Goal: Information Seeking & Learning: Learn about a topic

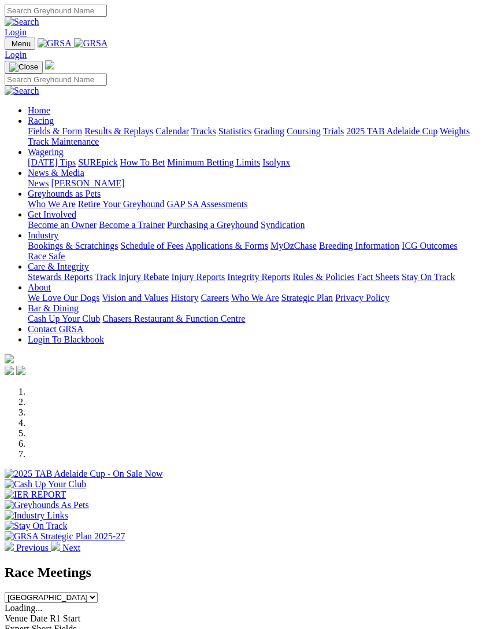
scroll to position [1391, 0]
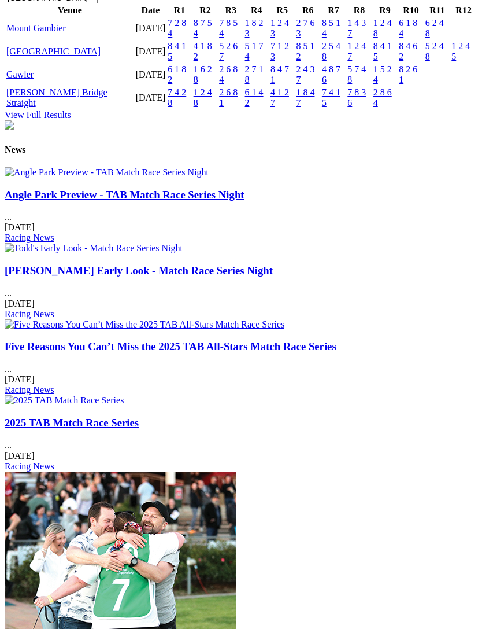
click at [17, 56] on link "[GEOGRAPHIC_DATA]" at bounding box center [53, 51] width 94 height 10
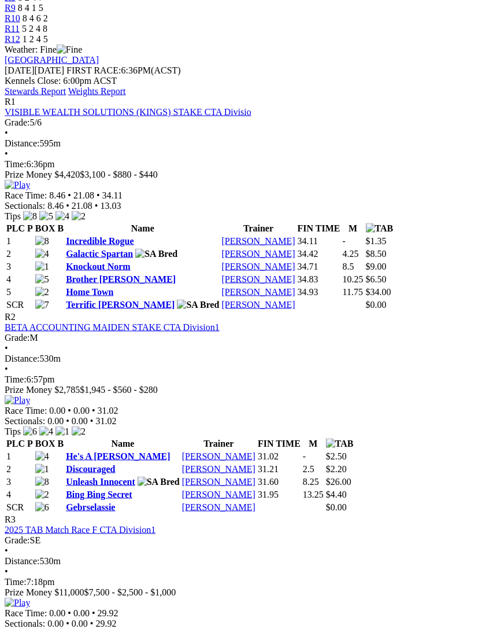
scroll to position [530, 0]
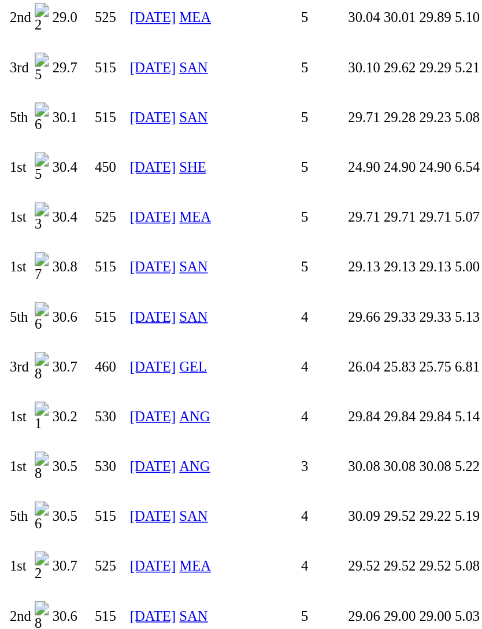
scroll to position [1441, 0]
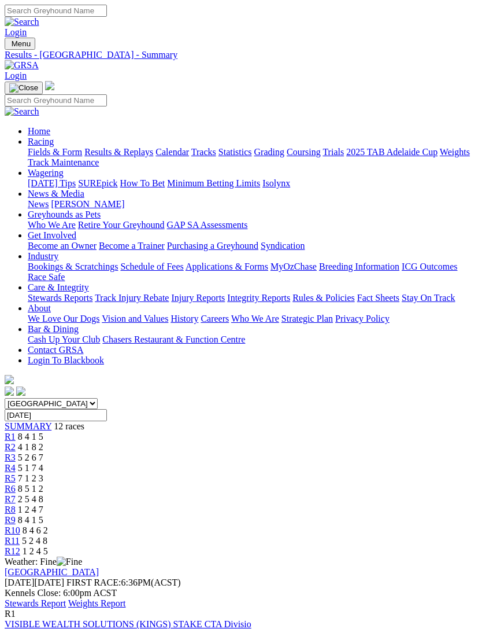
click at [66, 598] on link "Stewards Report" at bounding box center [35, 603] width 61 height 10
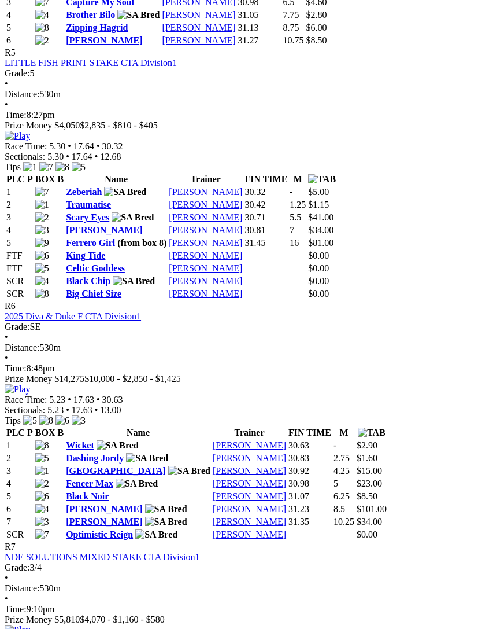
scroll to position [1472, 0]
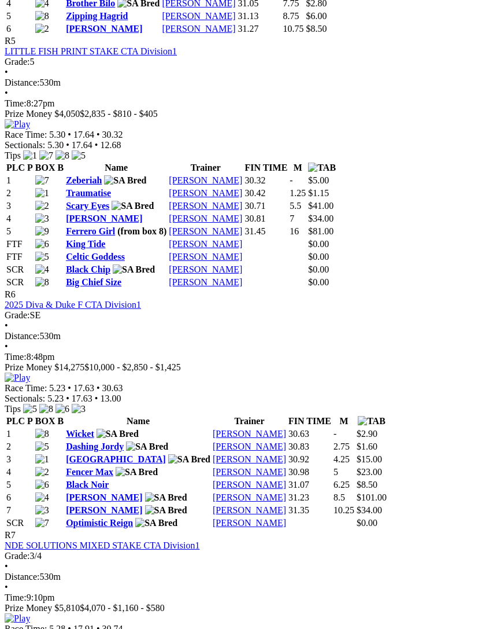
click at [76, 239] on link "King Tide" at bounding box center [85, 244] width 39 height 10
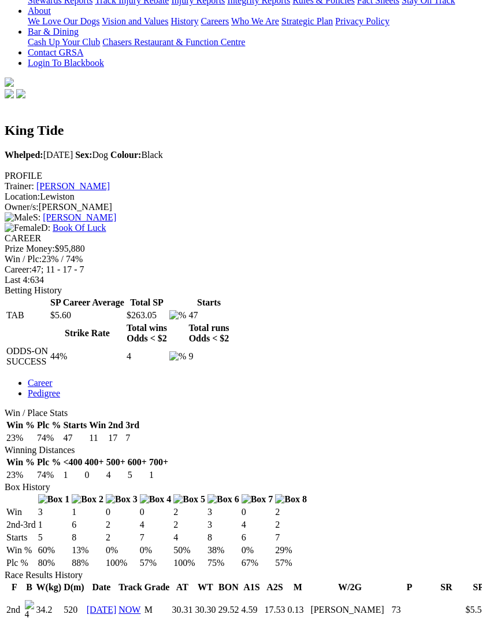
scroll to position [279, 0]
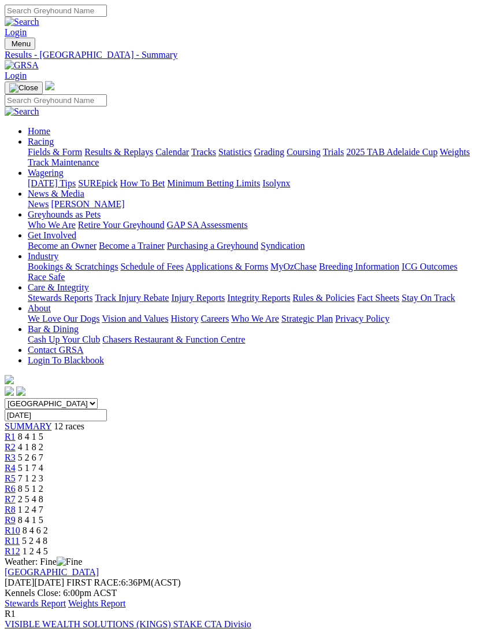
scroll to position [1509, 0]
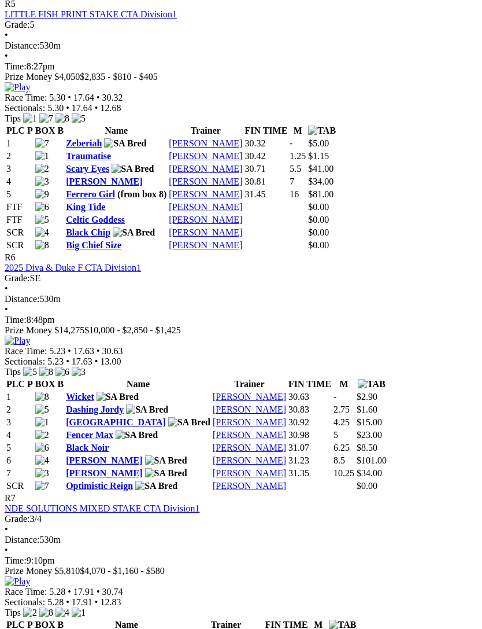
click at [78, 215] on link "Celtic Goddess" at bounding box center [95, 220] width 59 height 10
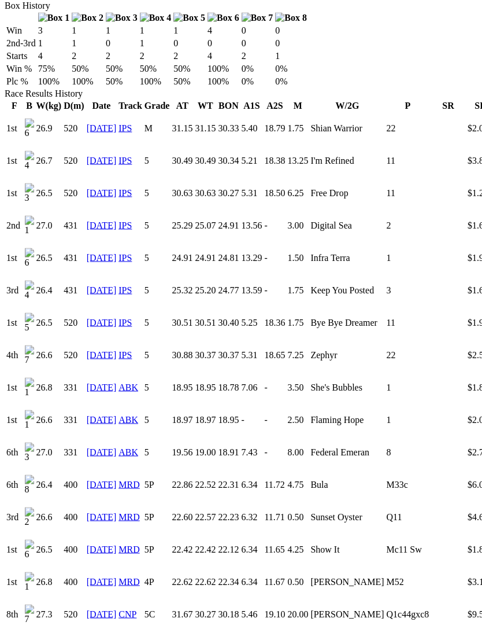
scroll to position [808, 0]
